Goal: Information Seeking & Learning: Learn about a topic

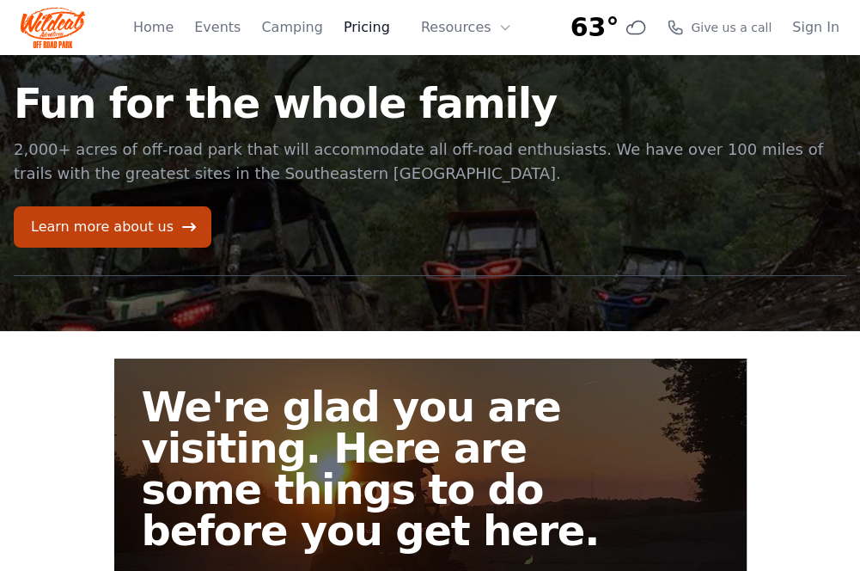
click at [371, 28] on link "Pricing" at bounding box center [367, 27] width 46 height 21
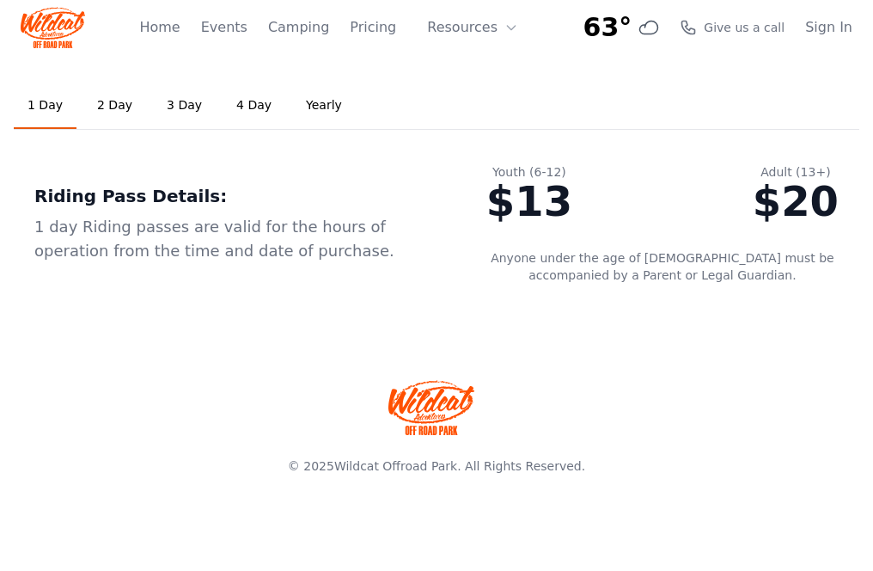
click at [126, 103] on link "2 Day" at bounding box center [114, 106] width 63 height 46
click at [457, 31] on button "Resources" at bounding box center [473, 27] width 112 height 34
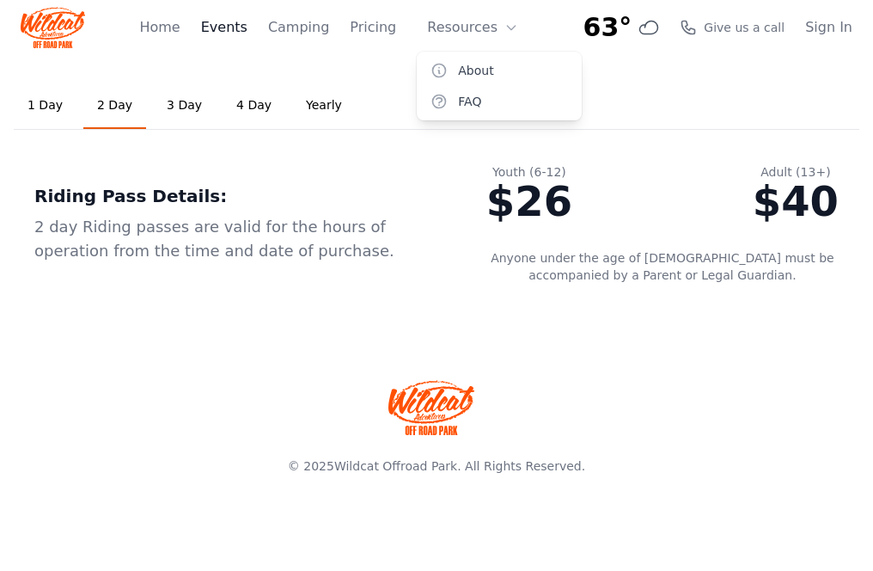
click at [245, 27] on link "Events" at bounding box center [224, 27] width 46 height 21
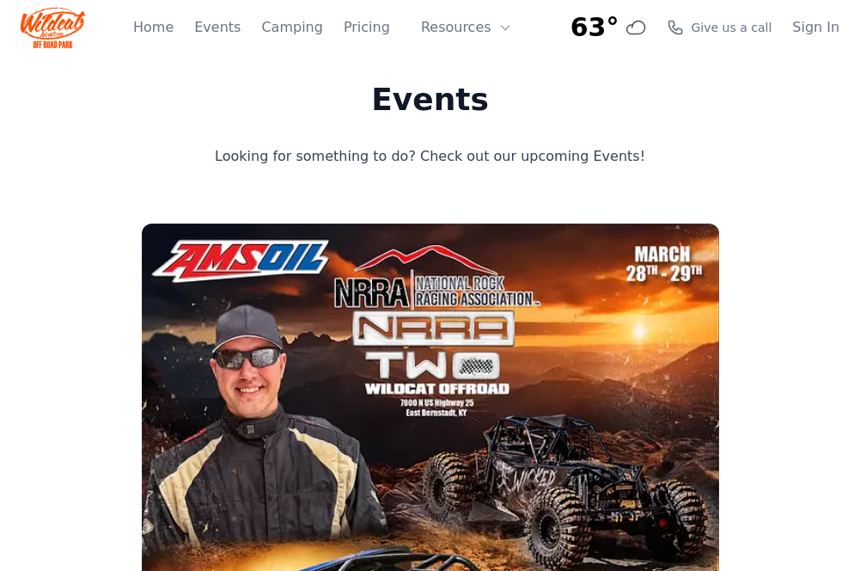
click at [210, 28] on div "Home Events Camping Pricing Resources About FAQ" at bounding box center [327, 27] width 389 height 55
click at [174, 36] on link "Home" at bounding box center [153, 27] width 40 height 21
